Goal: Task Accomplishment & Management: Manage account settings

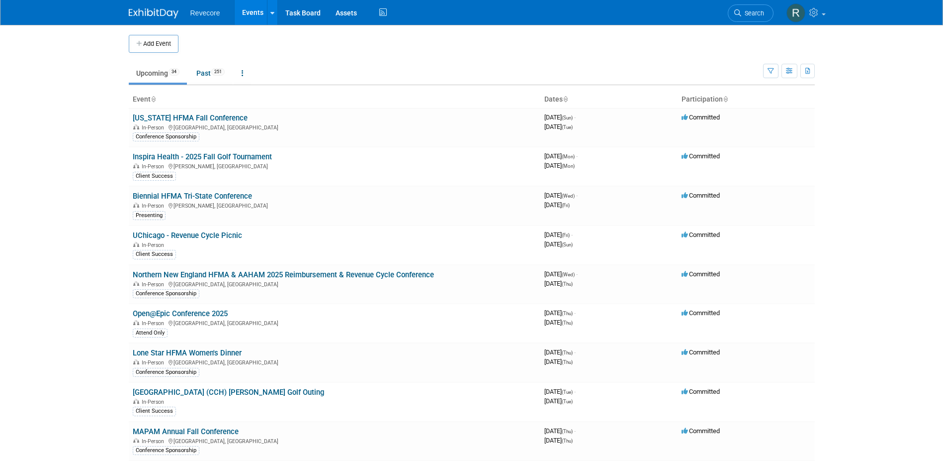
click at [103, 147] on body "Revecore Events Add Event Bulk Upload Events Shareable Event Boards Recently Vi…" at bounding box center [471, 232] width 943 height 464
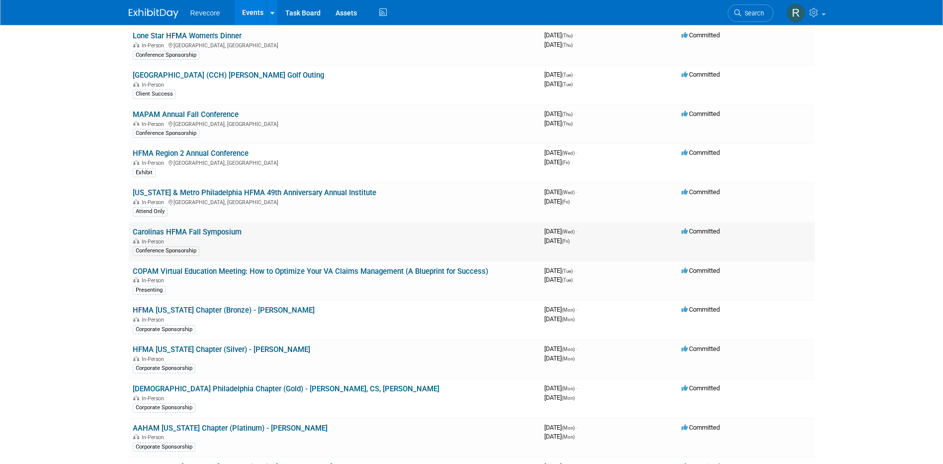
click at [183, 231] on link "Carolinas HFMA Fall Symposium" at bounding box center [187, 231] width 109 height 9
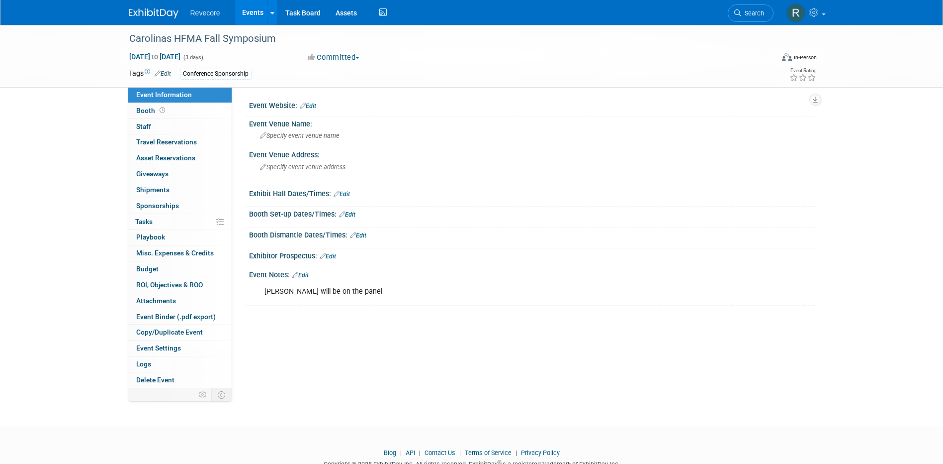
click at [251, 15] on link "Events" at bounding box center [253, 12] width 36 height 25
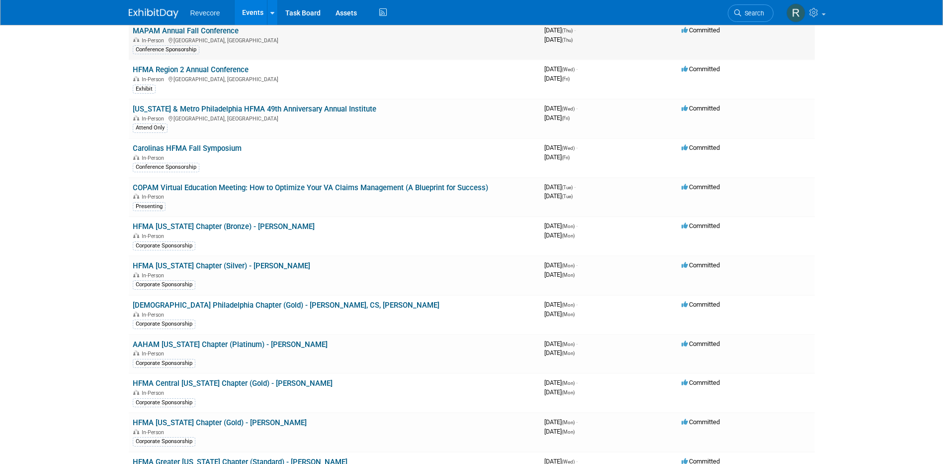
scroll to position [401, 0]
click at [233, 261] on link "HFMA [US_STATE] Chapter (Silver) - [PERSON_NAME]" at bounding box center [222, 265] width 178 height 9
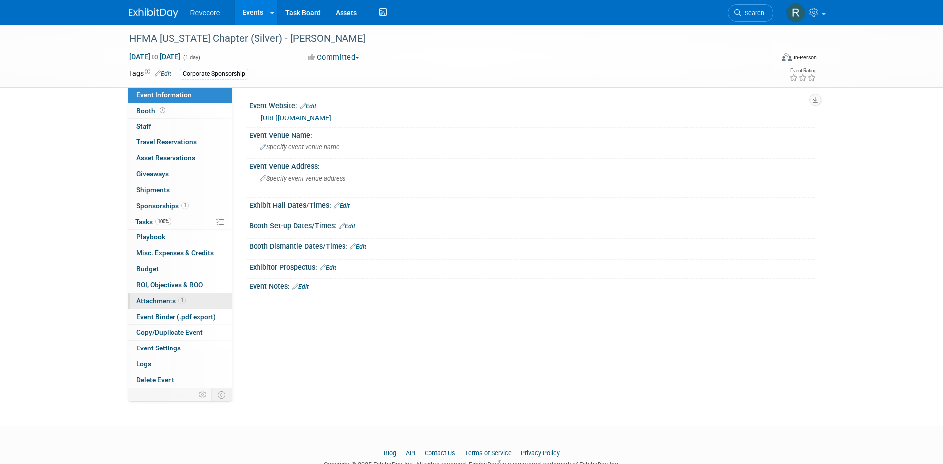
click at [166, 306] on link "1 Attachments 1" at bounding box center [179, 300] width 103 height 15
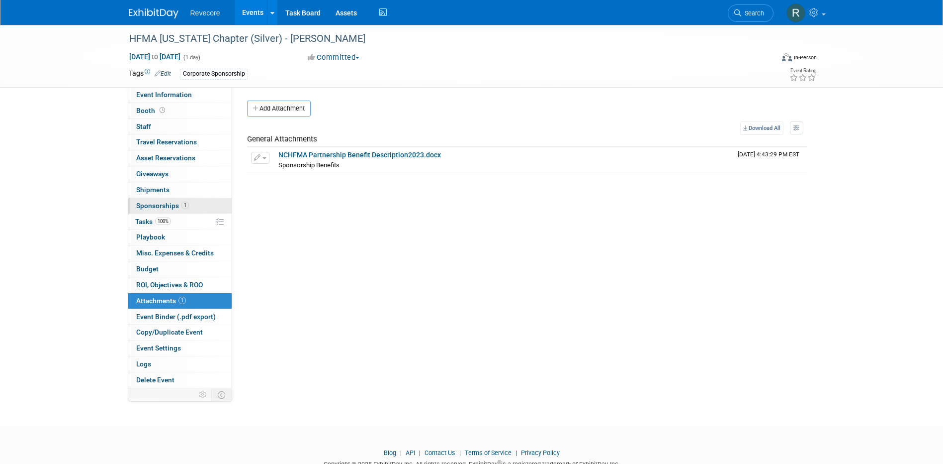
click at [191, 203] on link "1 Sponsorships 1" at bounding box center [179, 205] width 103 height 15
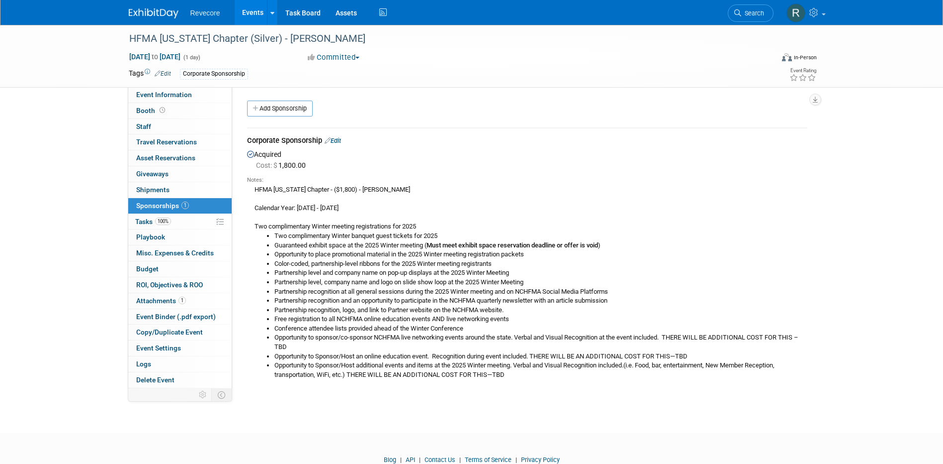
scroll to position [34, 0]
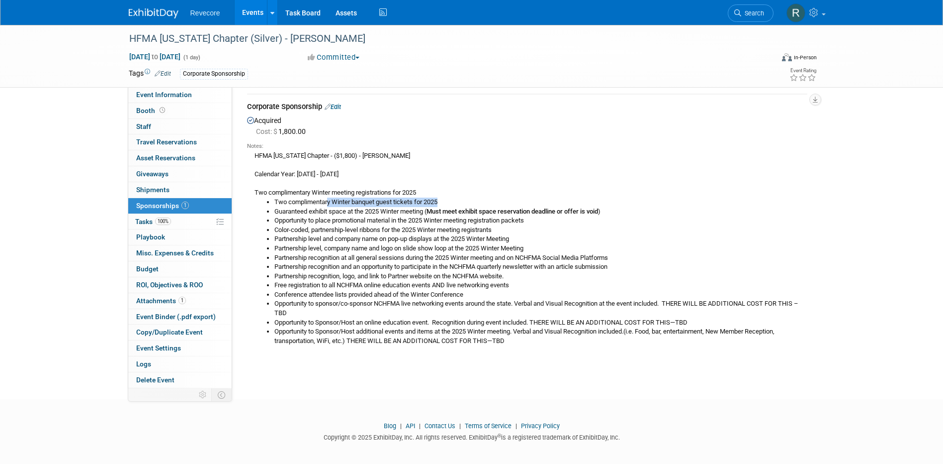
drag, startPoint x: 329, startPoint y: 202, endPoint x: 443, endPoint y: 203, distance: 113.4
click at [443, 203] on li "Two complimentary Winter banquet guest tickets for 2025" at bounding box center [541, 201] width 533 height 9
drag, startPoint x: 329, startPoint y: 200, endPoint x: 433, endPoint y: 197, distance: 104.5
click at [433, 197] on li "Two complimentary Winter banquet guest tickets for 2025" at bounding box center [541, 201] width 533 height 9
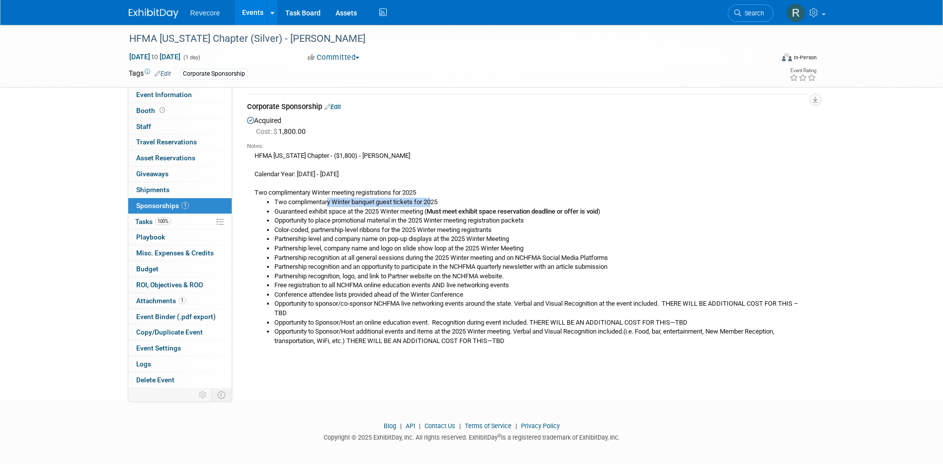
click at [433, 197] on li "Two complimentary Winter banquet guest tickets for 2025" at bounding box center [541, 201] width 533 height 9
drag, startPoint x: 277, startPoint y: 213, endPoint x: 465, endPoint y: 211, distance: 187.5
click at [465, 211] on li "Guaranteed exhibit space at the 2025 Winter meeting ( Must meet exhibit space r…" at bounding box center [541, 211] width 533 height 9
click at [465, 211] on b "Must meet exhibit space reservation deadline or offer is void" at bounding box center [513, 210] width 172 height 7
drag, startPoint x: 286, startPoint y: 222, endPoint x: 491, endPoint y: 222, distance: 204.9
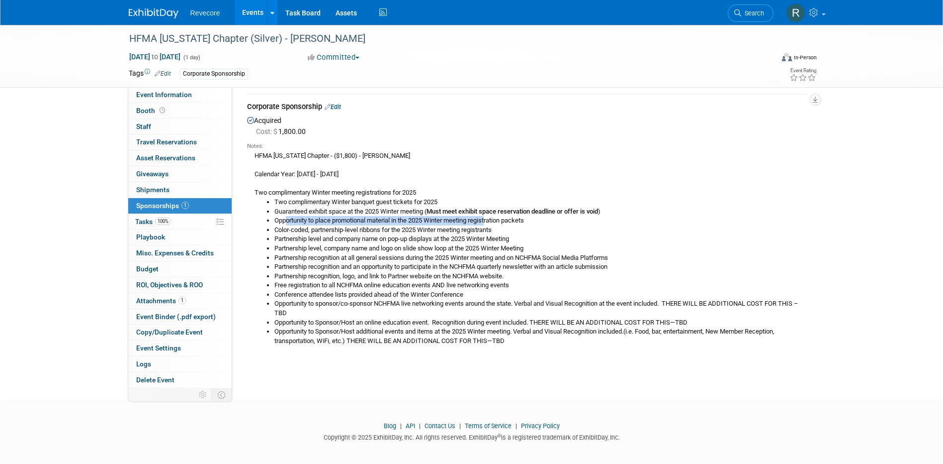
click at [491, 222] on li "Opportunity to place promotional material in the 2025 Winter meeting registrati…" at bounding box center [541, 220] width 533 height 9
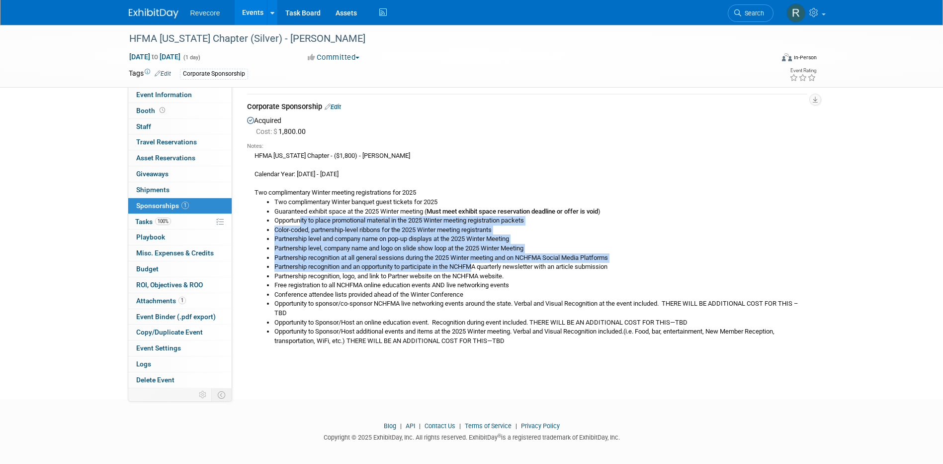
drag, startPoint x: 301, startPoint y: 219, endPoint x: 478, endPoint y: 270, distance: 183.8
click at [478, 270] on ul "Two complimentary Winter banquet guest tickets for 2025 Guaranteed exhibit spac…" at bounding box center [531, 271] width 553 height 148
click at [478, 270] on li "Partnership recognition and an opportunity to participate in the NCHFMA quarter…" at bounding box center [541, 266] width 533 height 9
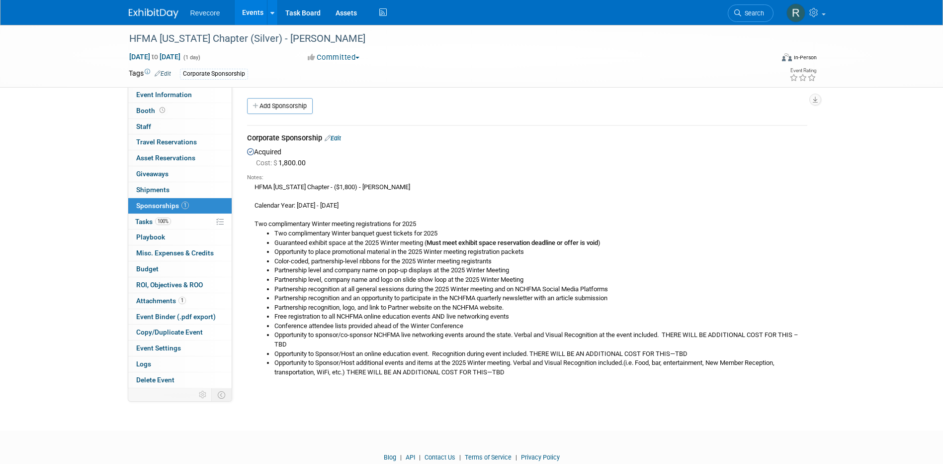
scroll to position [0, 0]
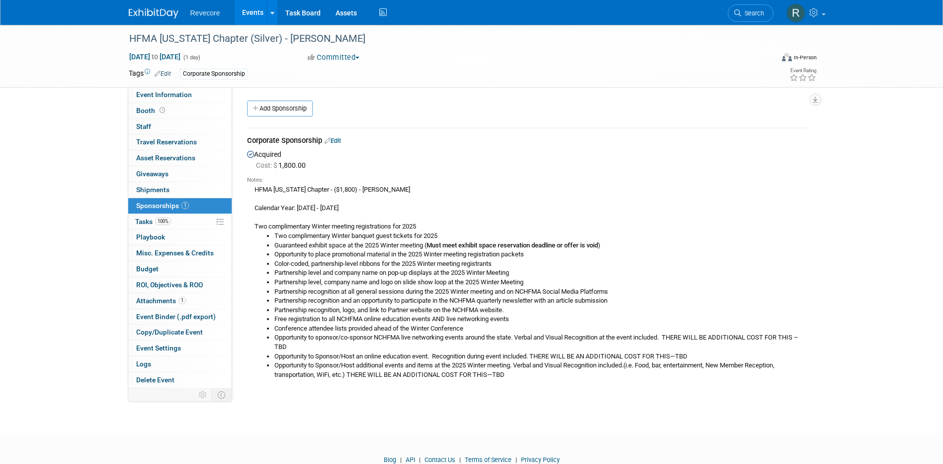
click at [513, 246] on b "Must meet exhibit space reservation deadline or offer is void" at bounding box center [513, 244] width 172 height 7
drag, startPoint x: 409, startPoint y: 277, endPoint x: 415, endPoint y: 265, distance: 13.8
click at [409, 278] on li "Partnership level, company name and logo on slide show loop at the 2025 Winter …" at bounding box center [541, 282] width 533 height 9
click at [341, 142] on link "Edit" at bounding box center [333, 140] width 16 height 7
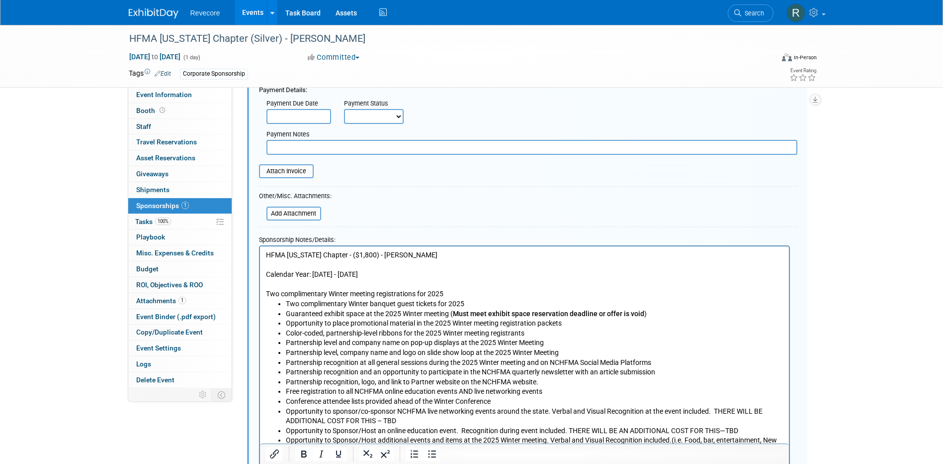
scroll to position [164, 0]
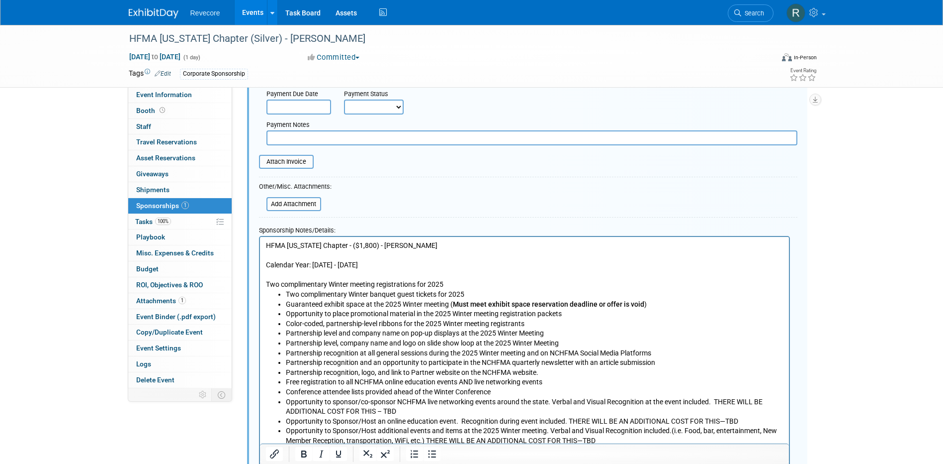
click at [267, 284] on p "HFMA North Carolina Chapter - ($1,800) - Ashley Sanders Calendar Year: January …" at bounding box center [525, 264] width 518 height 49
click at [438, 455] on button "Bullet list" at bounding box center [432, 454] width 17 height 14
click at [280, 263] on ul "HFMA North Carolina Chapter - ($1,800) - Ashley Sanders Calendar Year: January …" at bounding box center [525, 342] width 518 height 204
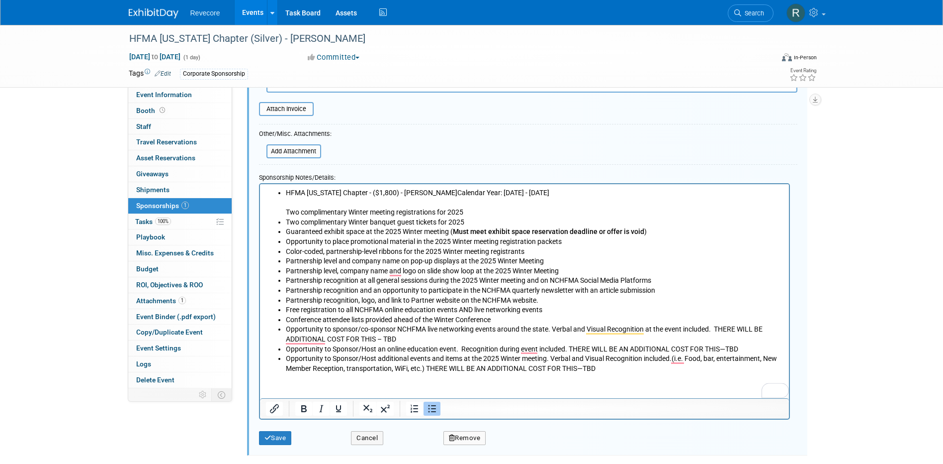
scroll to position [264, 0]
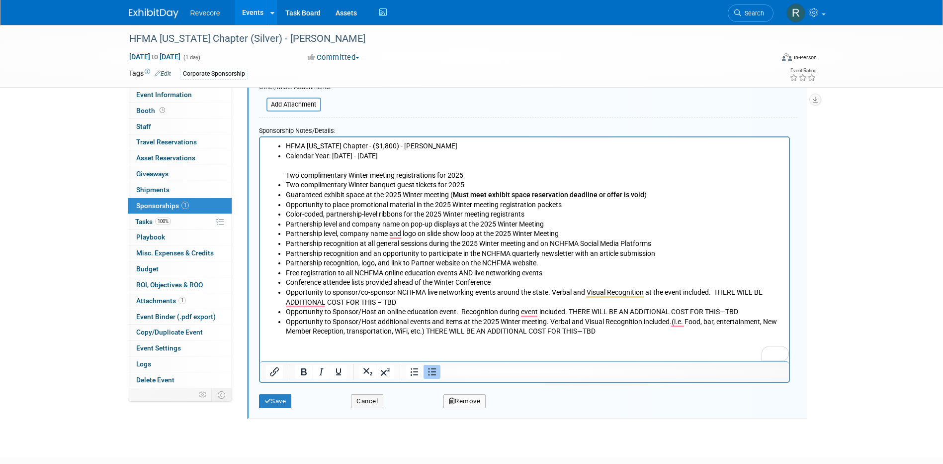
click at [433, 375] on icon "Bullet list" at bounding box center [432, 371] width 8 height 7
click at [264, 175] on html "HFMA North Carolina Chapter - ($1,800) - Ashley Sanders Calendar Year: January …" at bounding box center [524, 236] width 529 height 199
click at [437, 376] on icon "Bullet list" at bounding box center [432, 372] width 12 height 12
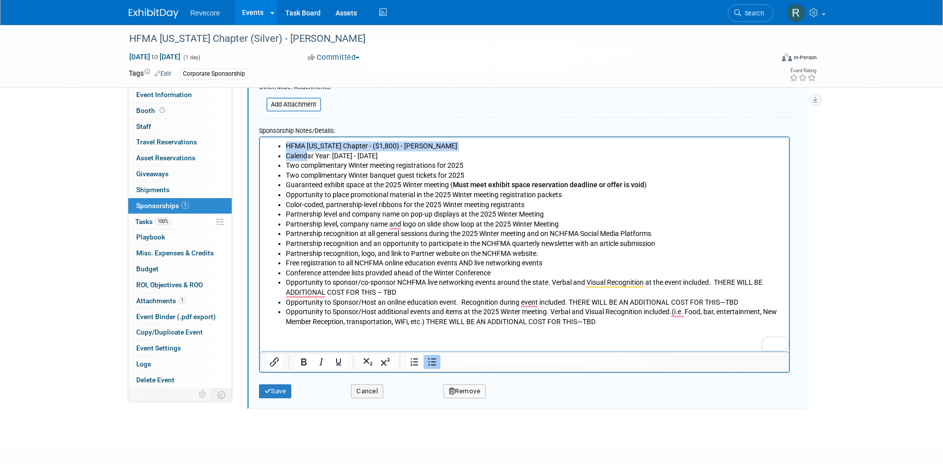
drag, startPoint x: 305, startPoint y: 156, endPoint x: 276, endPoint y: 141, distance: 32.7
click at [276, 141] on ul "HFMA North Carolina Chapter - ($1,800) - Ashley Sanders Calendar Year: January …" at bounding box center [525, 233] width 518 height 185
click at [438, 367] on icon "Bullet list" at bounding box center [432, 362] width 12 height 12
click at [467, 147] on p "HFMA North Carolina Chapter - ($1,800) - Ashley Sanders" at bounding box center [525, 146] width 518 height 10
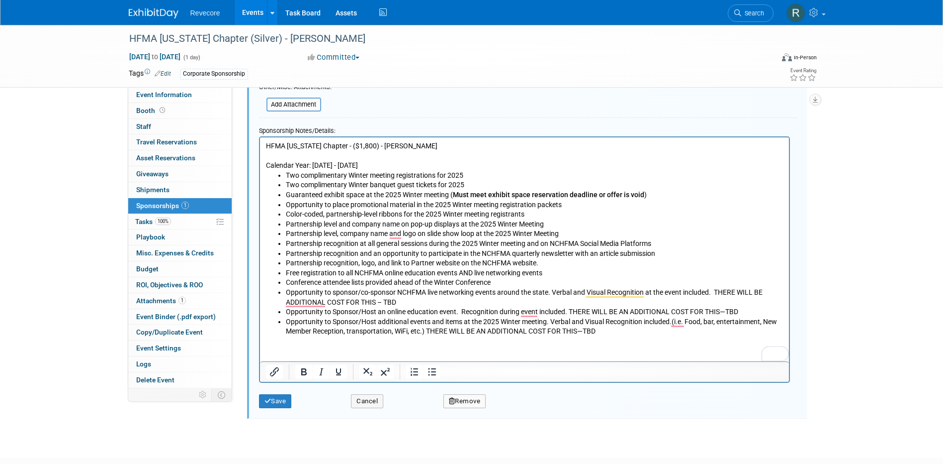
click at [463, 168] on p "Calendar Year: January 1 - December 31, 2025" at bounding box center [525, 165] width 518 height 10
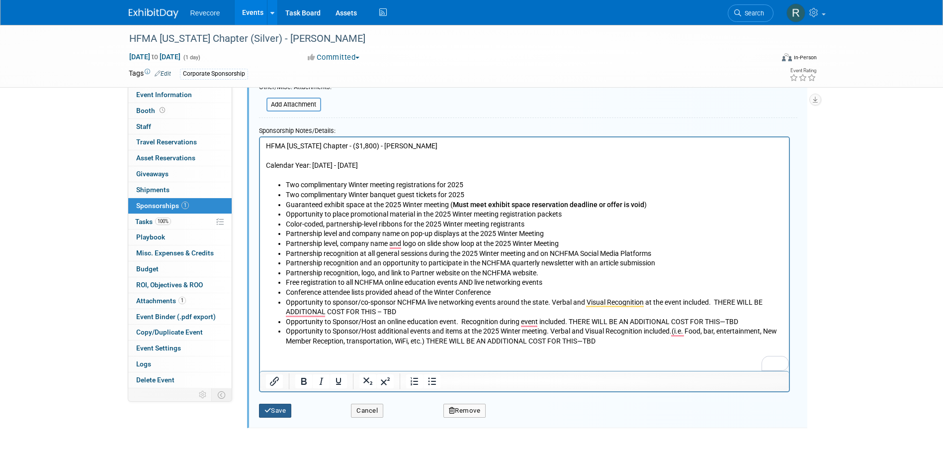
click at [284, 412] on button "Save" at bounding box center [275, 410] width 33 height 14
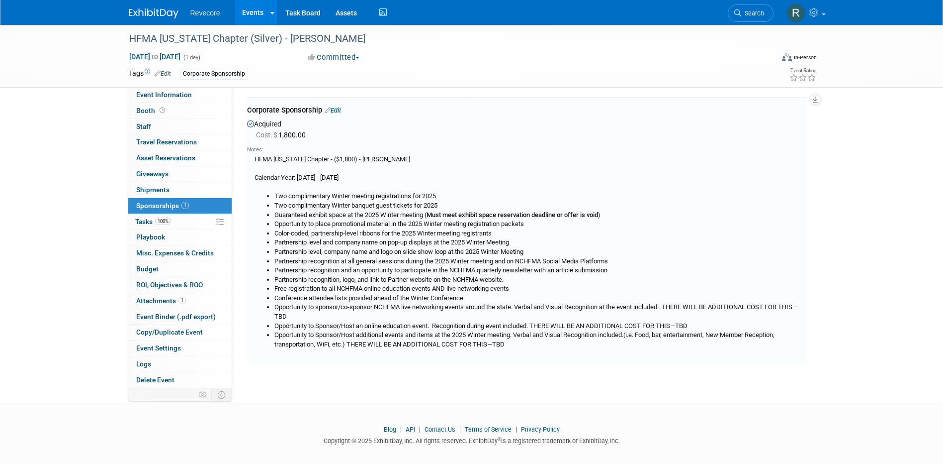
scroll to position [15, 0]
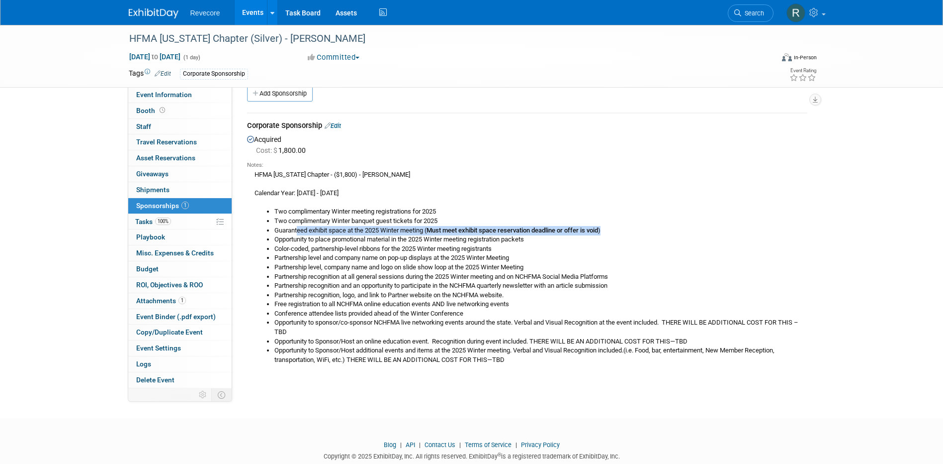
drag, startPoint x: 297, startPoint y: 230, endPoint x: 644, endPoint y: 233, distance: 346.2
click at [644, 233] on li "Guaranteed exhibit space at the 2025 Winter meeting ( Must meet exhibit space r…" at bounding box center [541, 230] width 533 height 9
click at [645, 233] on li "Guaranteed exhibit space at the 2025 Winter meeting ( Must meet exhibit space r…" at bounding box center [541, 230] width 533 height 9
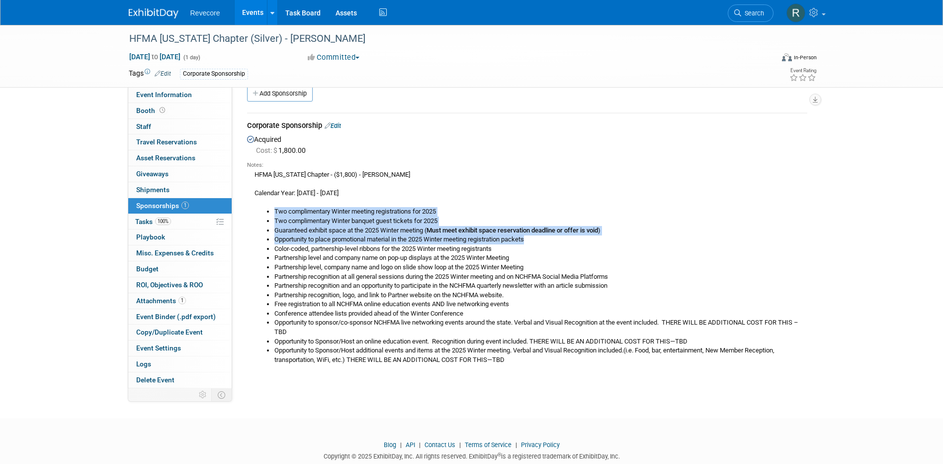
drag, startPoint x: 565, startPoint y: 236, endPoint x: 271, endPoint y: 208, distance: 295.7
click at [271, 208] on ul "Two complimentary Winter meeting registrations for 2025 Two complimentary Winte…" at bounding box center [531, 285] width 553 height 157
